Goal: Navigation & Orientation: Find specific page/section

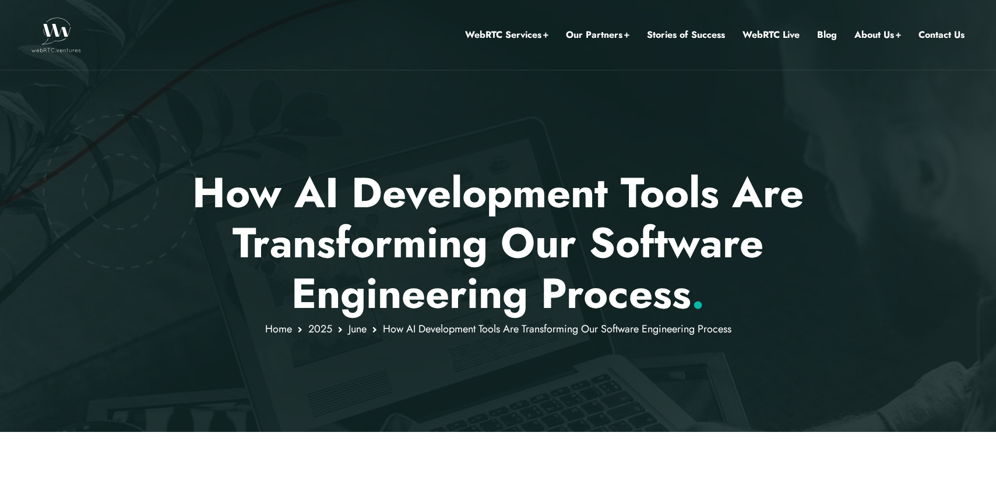
click at [61, 38] on img at bounding box center [56, 34] width 50 height 35
click at [54, 33] on img at bounding box center [56, 34] width 50 height 35
click at [242, 123] on div at bounding box center [498, 216] width 996 height 432
